Goal: Transaction & Acquisition: Purchase product/service

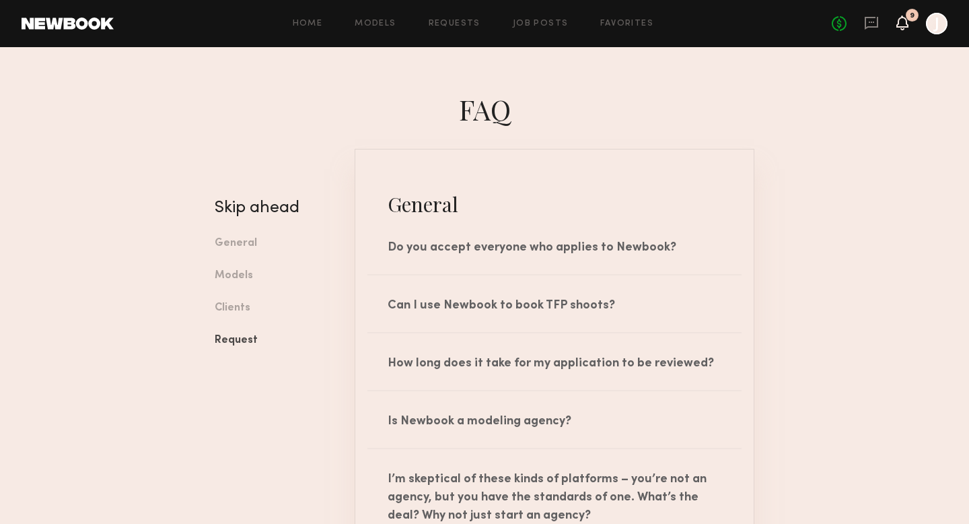
click at [902, 26] on icon at bounding box center [902, 21] width 11 height 9
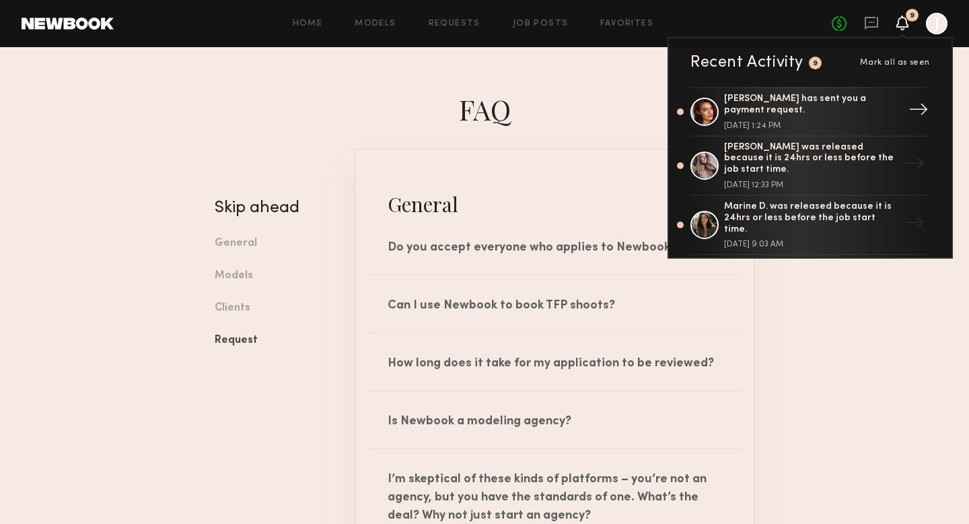
click at [816, 106] on div "Oleksa K. has sent you a payment request." at bounding box center [811, 105] width 175 height 23
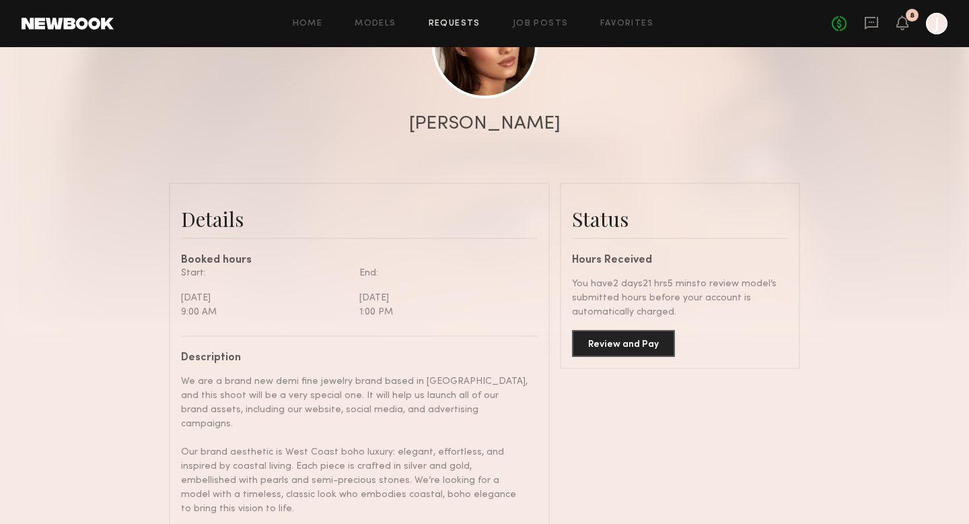
scroll to position [199, 0]
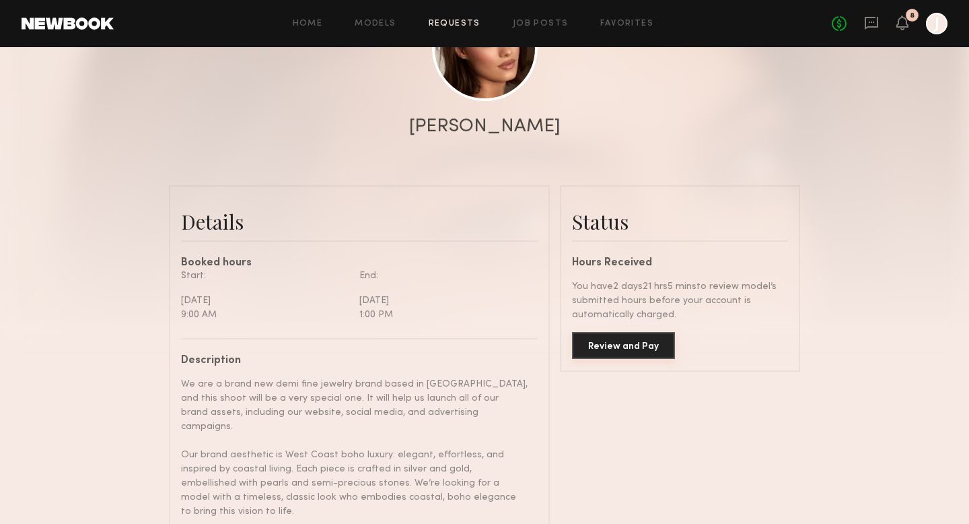
click at [646, 341] on button "Review and Pay" at bounding box center [623, 345] width 103 height 27
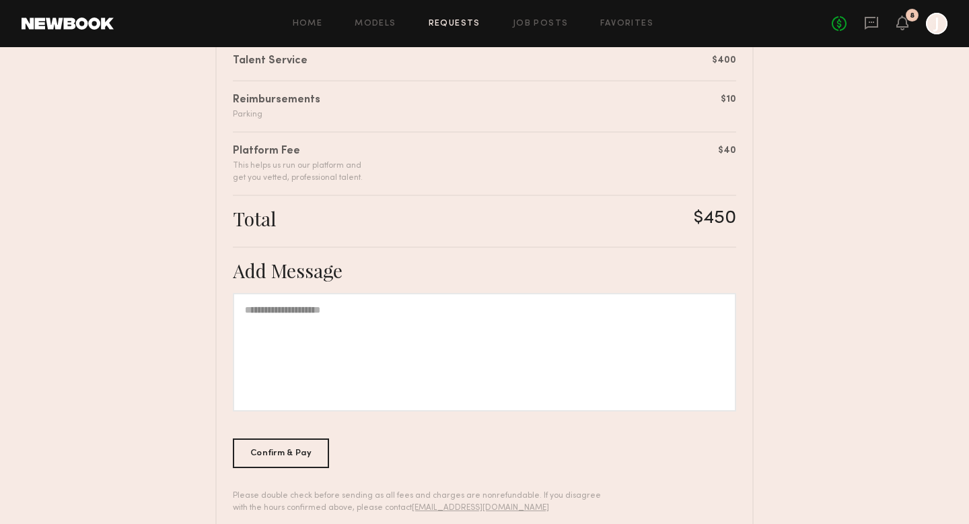
scroll to position [388, 0]
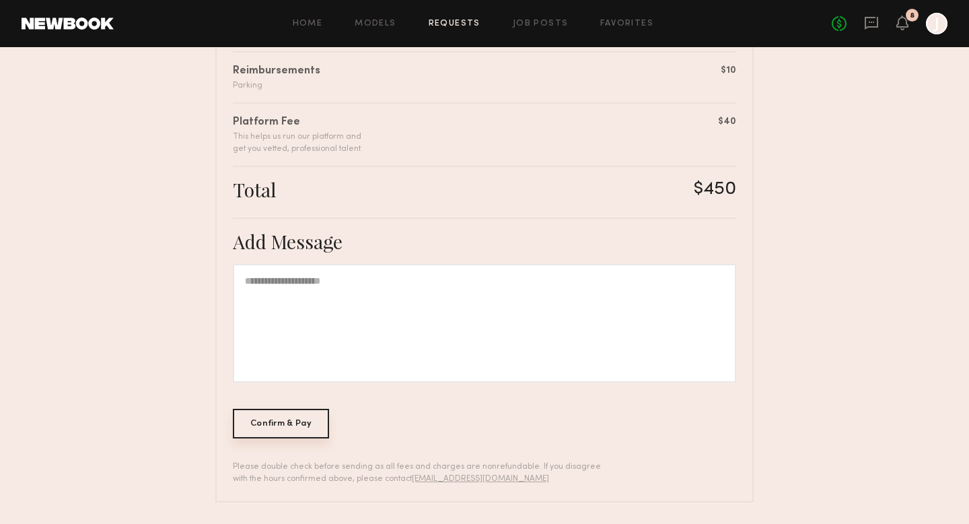
click at [300, 417] on div "Confirm & Pay" at bounding box center [281, 423] width 96 height 30
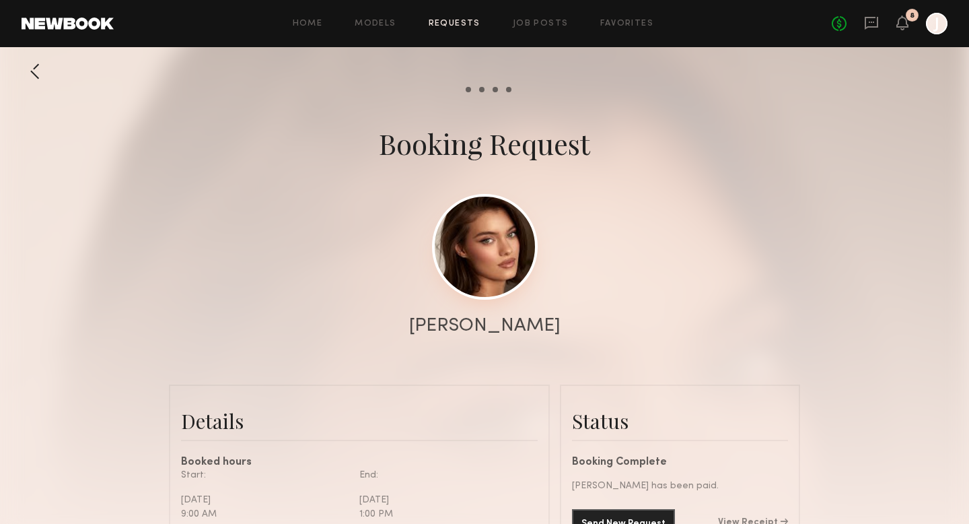
click at [484, 260] on link at bounding box center [485, 247] width 106 height 106
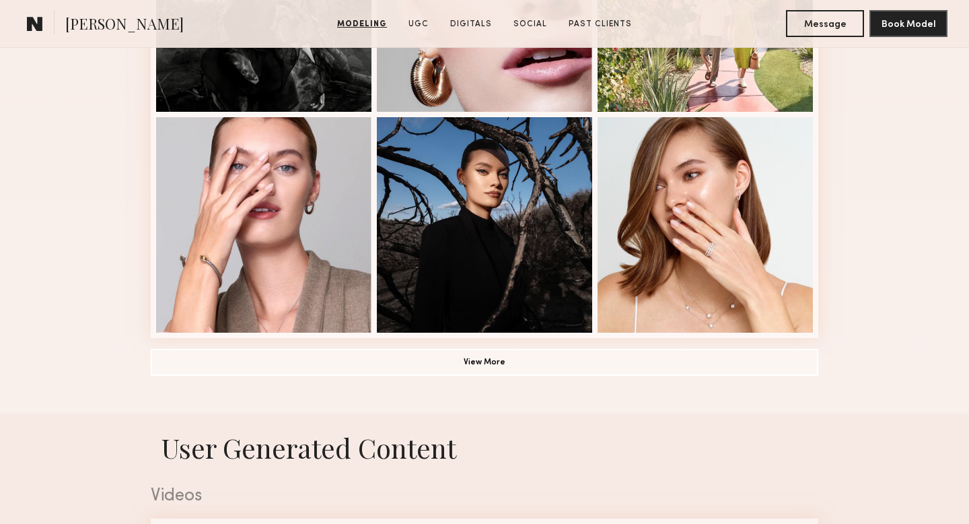
scroll to position [945, 0]
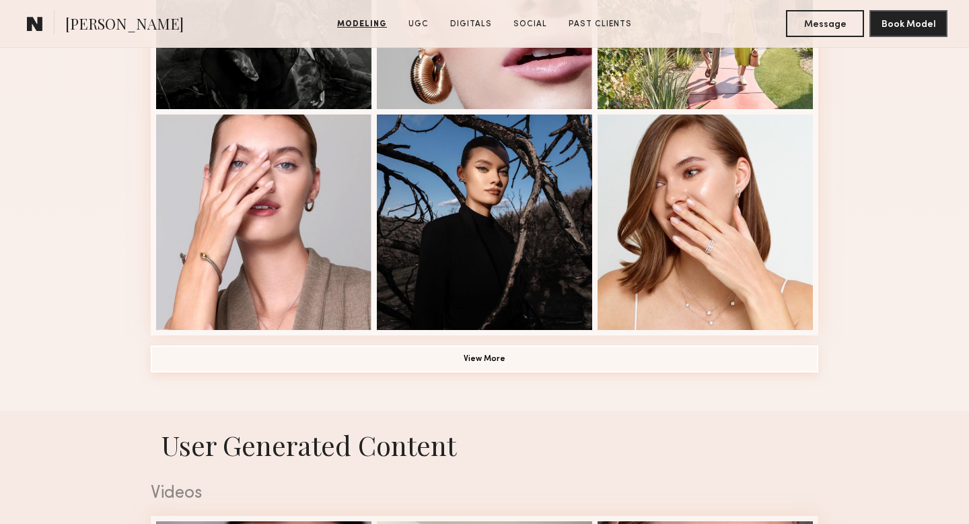
click at [513, 365] on button "View More" at bounding box center [485, 358] width 668 height 27
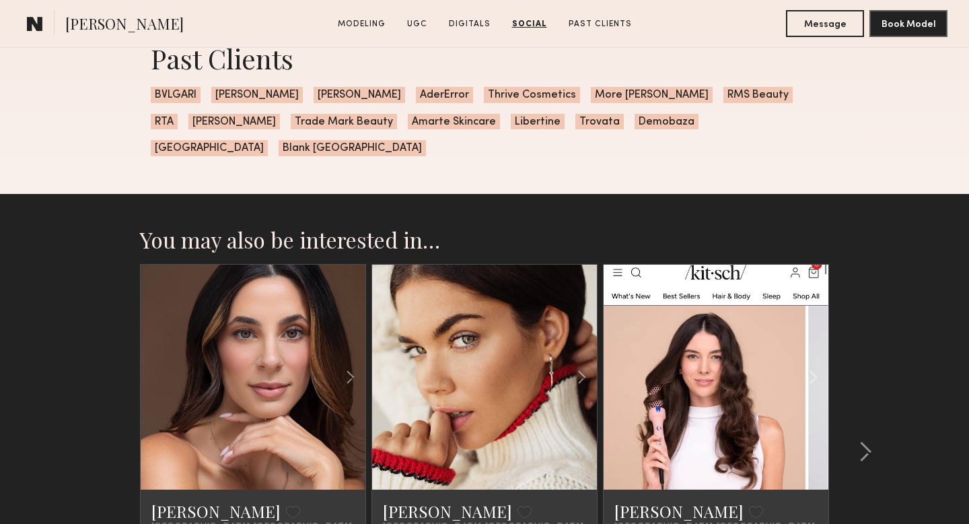
scroll to position [5448, 0]
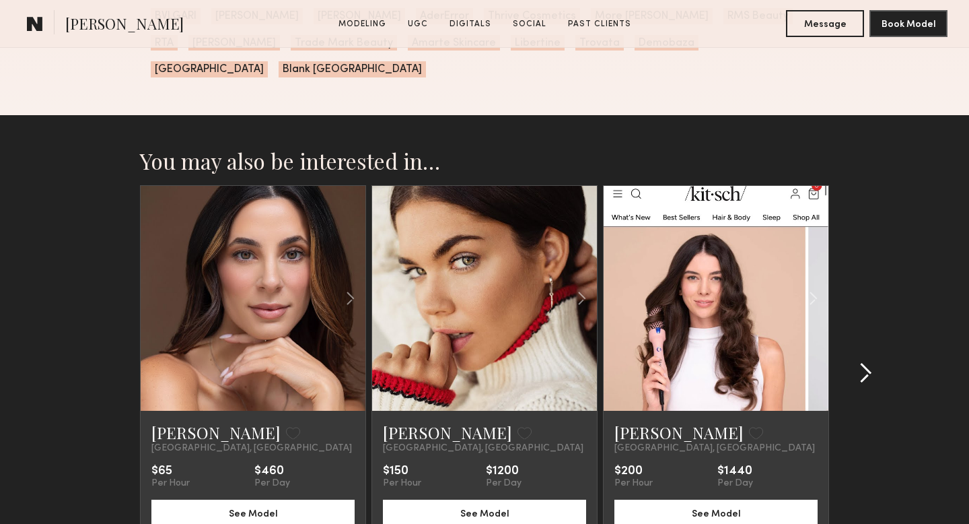
click at [867, 362] on common-icon at bounding box center [865, 373] width 13 height 22
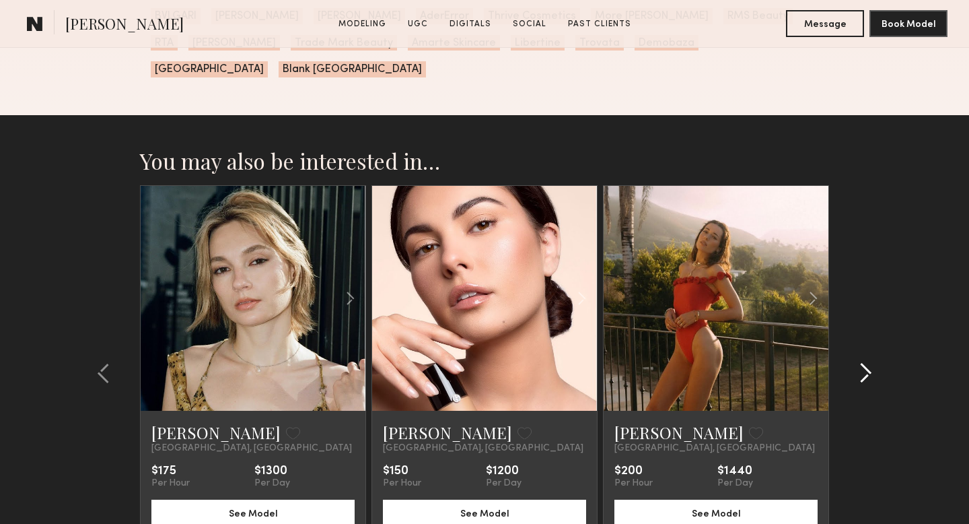
click at [867, 362] on common-icon at bounding box center [865, 373] width 13 height 22
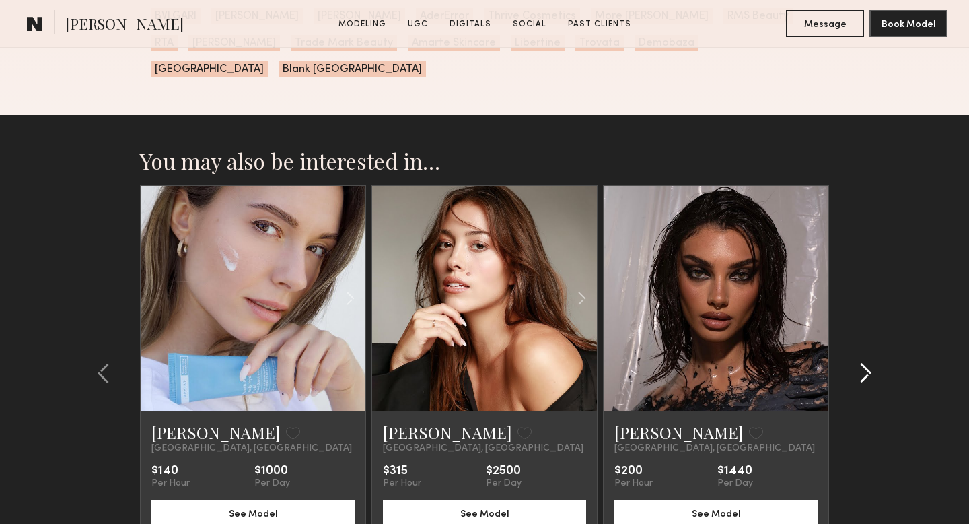
click at [867, 362] on common-icon at bounding box center [865, 373] width 13 height 22
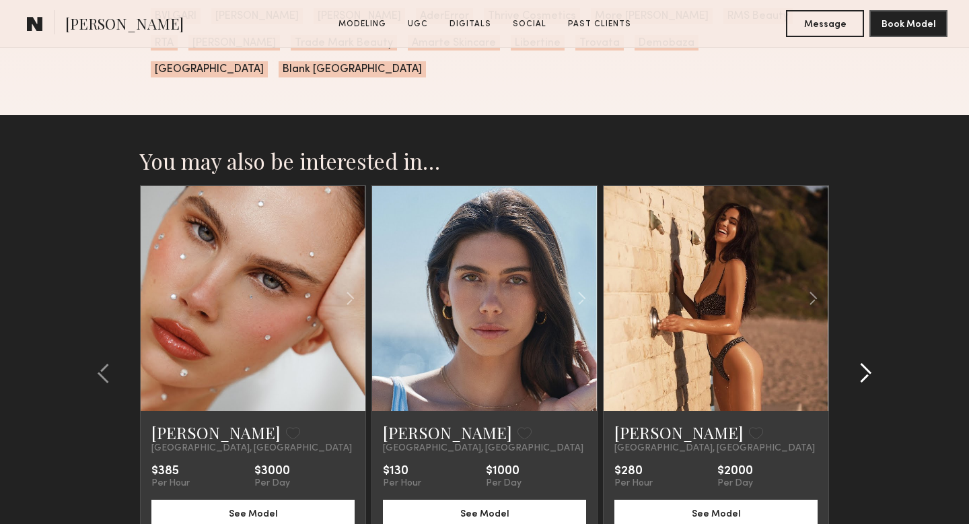
click at [867, 362] on common-icon at bounding box center [865, 373] width 13 height 22
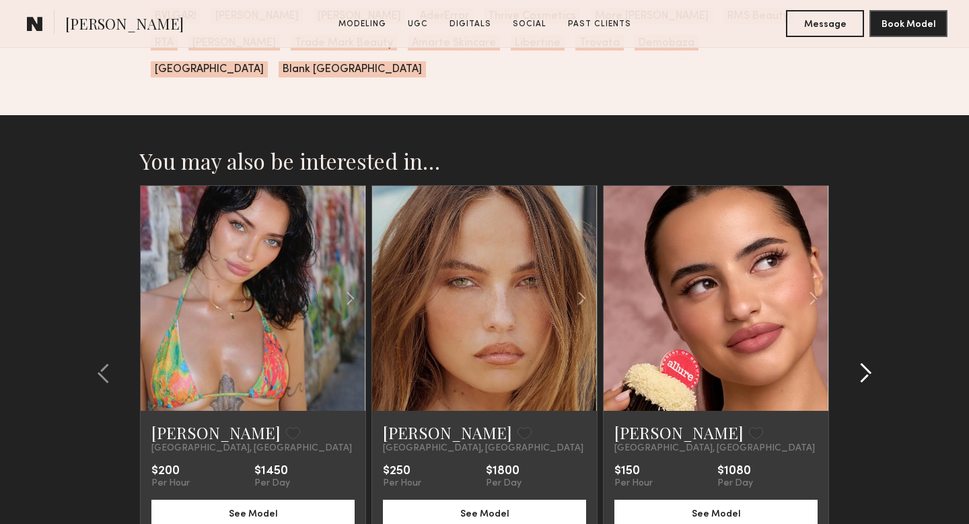
click at [867, 362] on common-icon at bounding box center [865, 373] width 13 height 22
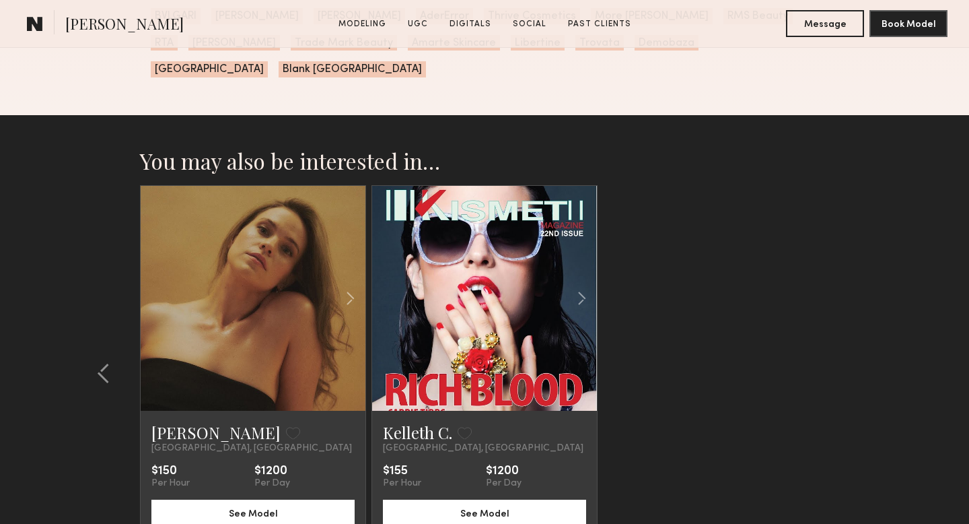
click at [209, 321] on div at bounding box center [253, 298] width 225 height 225
click at [236, 499] on button "See Model" at bounding box center [252, 512] width 203 height 27
